Goal: Browse casually

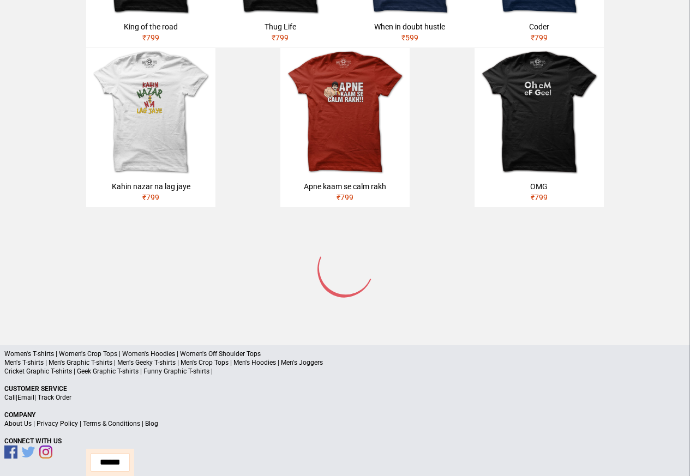
scroll to position [519, 0]
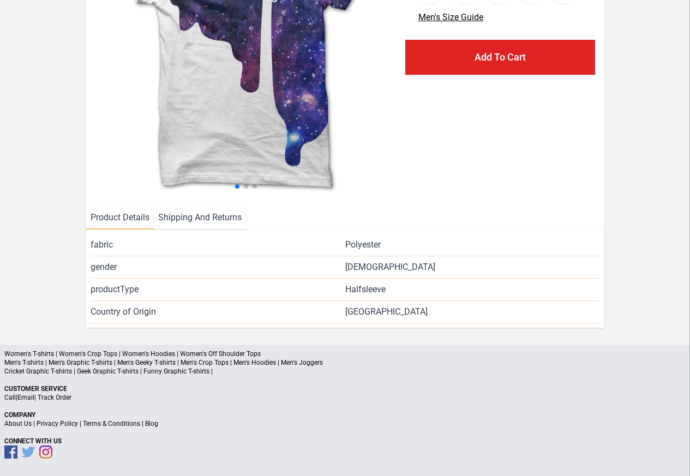
scroll to position [159, 0]
